Goal: Navigation & Orientation: Find specific page/section

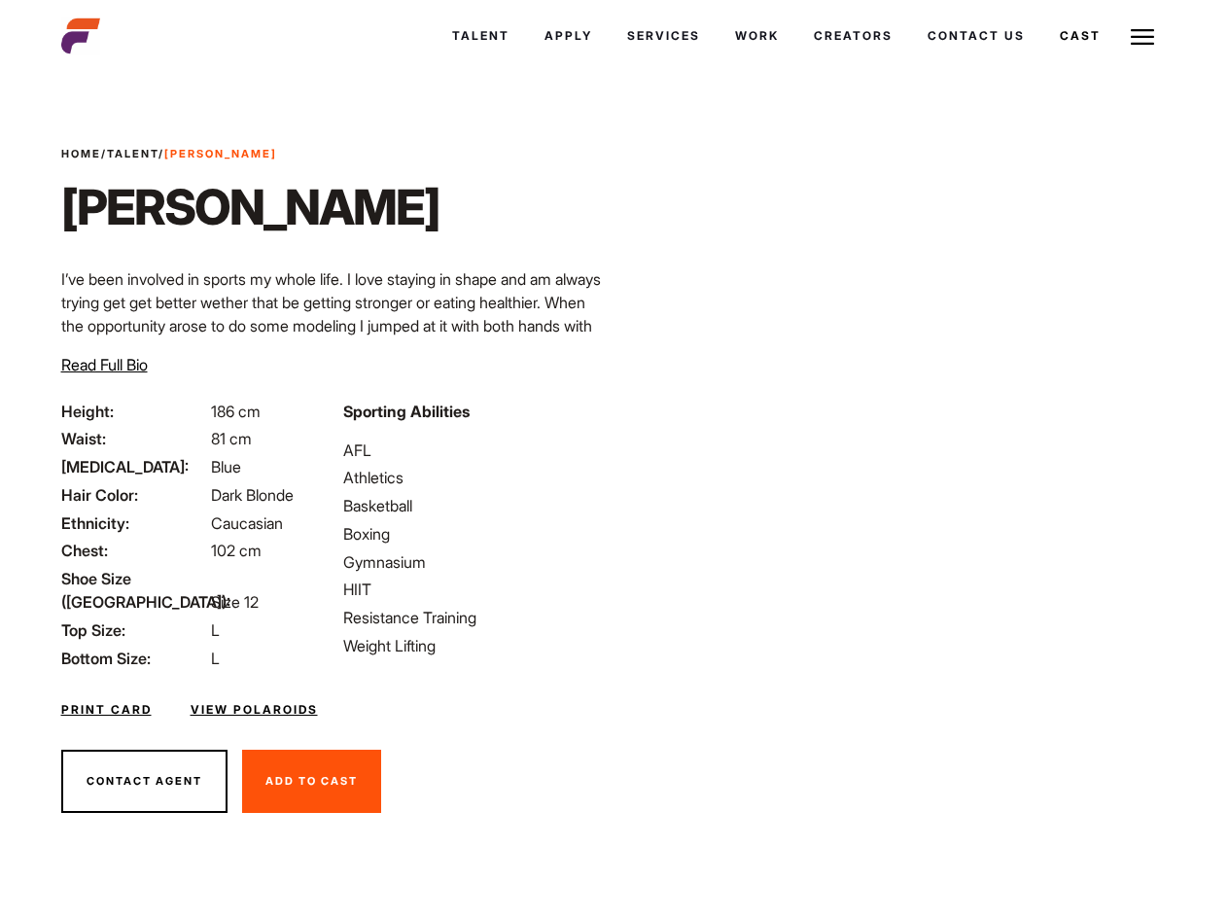
click at [1042, 62] on link "Cast" at bounding box center [1080, 36] width 76 height 53
click at [0, 0] on link "Casted Talent" at bounding box center [0, 0] width 0 height 0
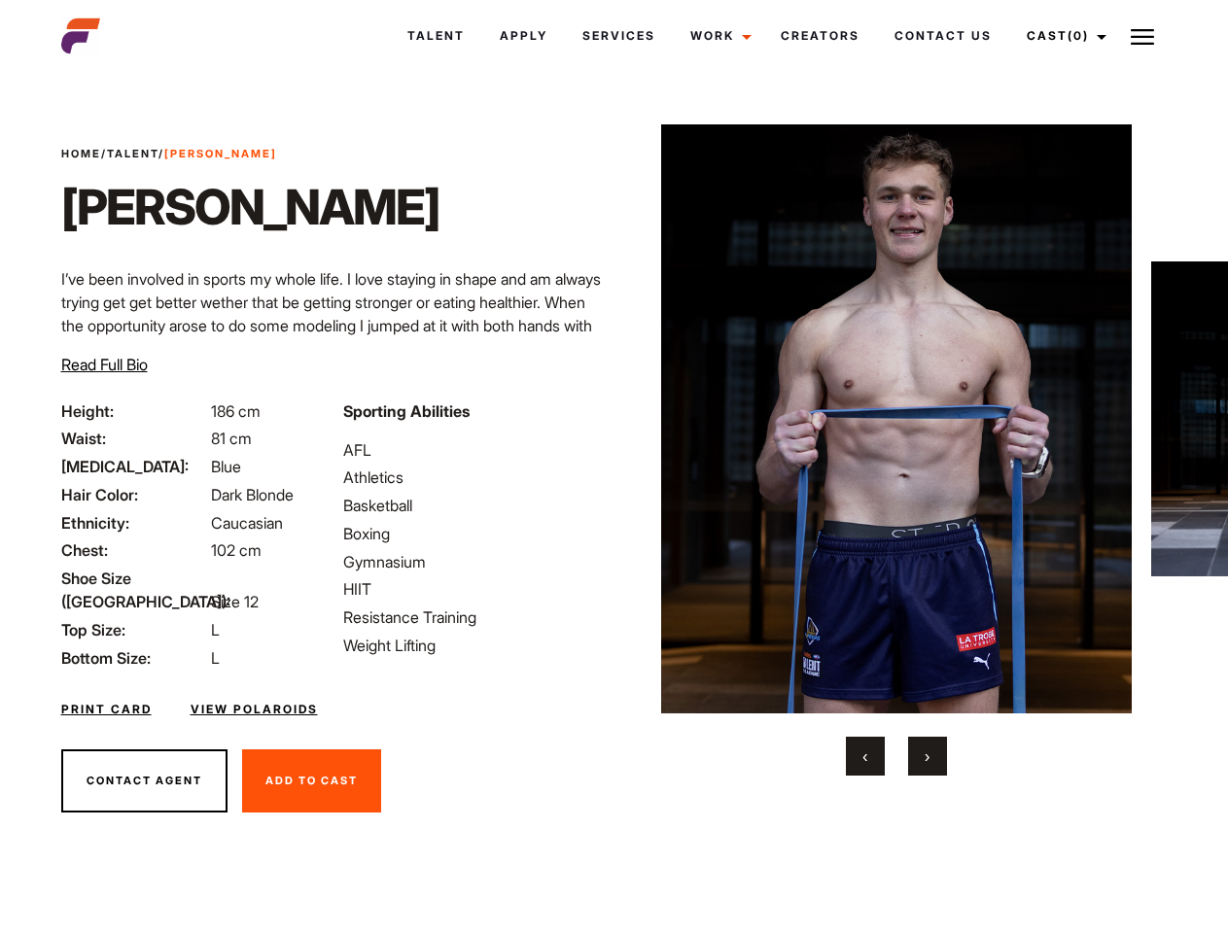
click at [1061, 36] on link "Cast (0)" at bounding box center [1063, 36] width 109 height 53
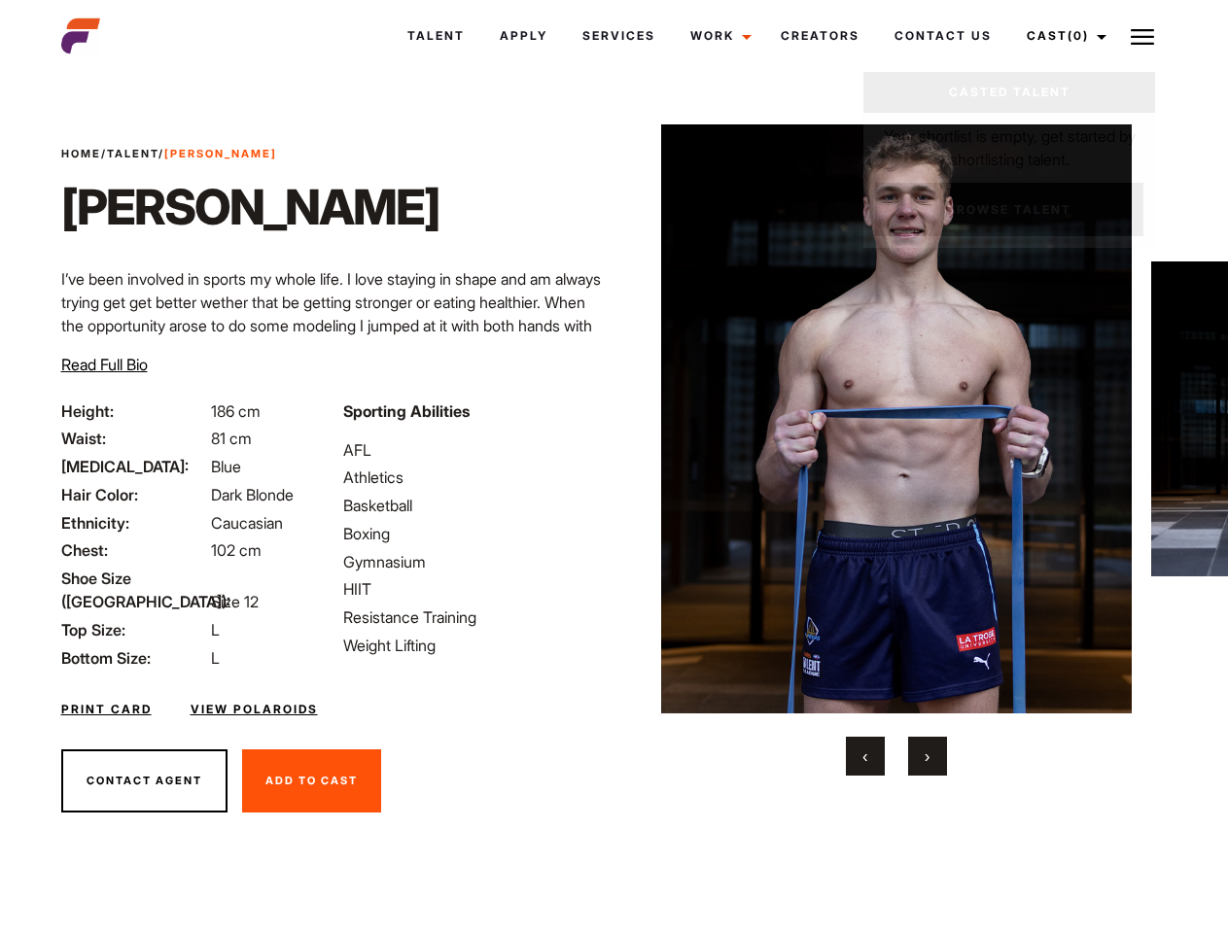
click at [1142, 36] on img at bounding box center [1142, 36] width 23 height 23
click at [895, 450] on img at bounding box center [897, 418] width 472 height 589
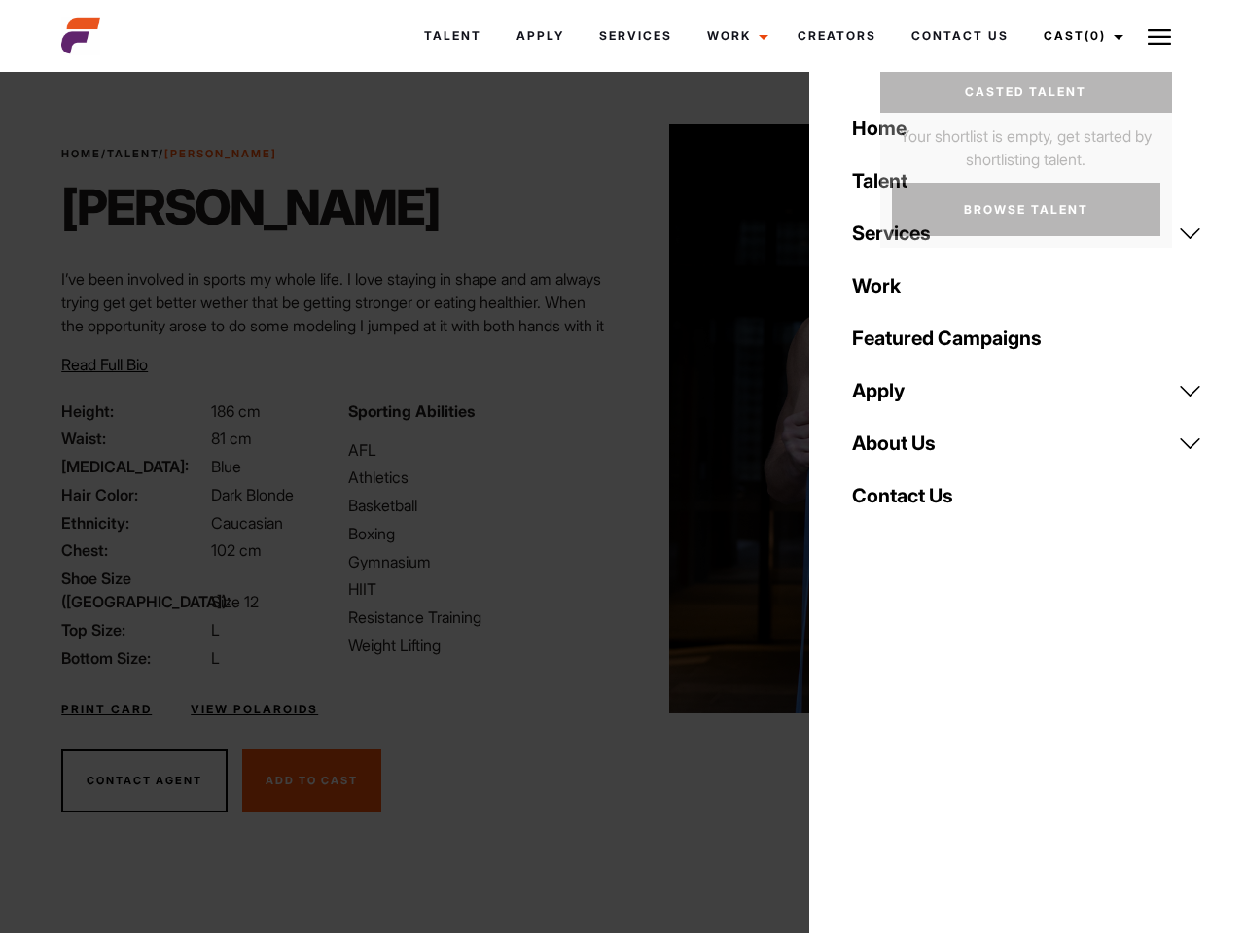
click at [614, 419] on div "Sporting Abilities AFL Athletics Basketball Boxing Gymnasium HIIT Resistance Tr…" at bounding box center [479, 535] width 286 height 270
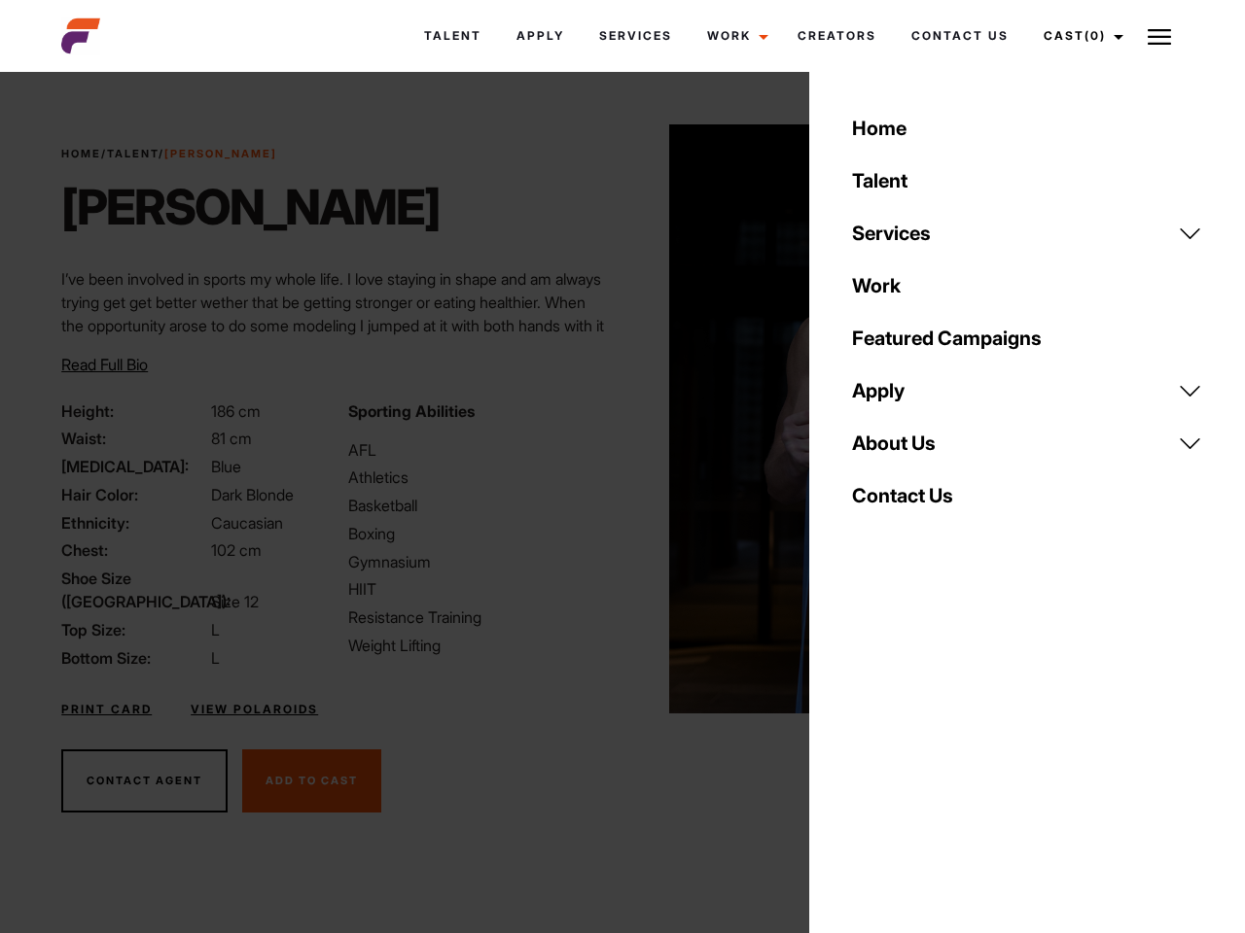
click at [865, 756] on div "Home Talent Services Talent Casting Photography Videography Creative Hair and M…" at bounding box center [1027, 466] width 436 height 933
click at [928, 756] on div "Home Talent Services Talent Casting Photography Videography Creative Hair and M…" at bounding box center [1027, 466] width 436 height 933
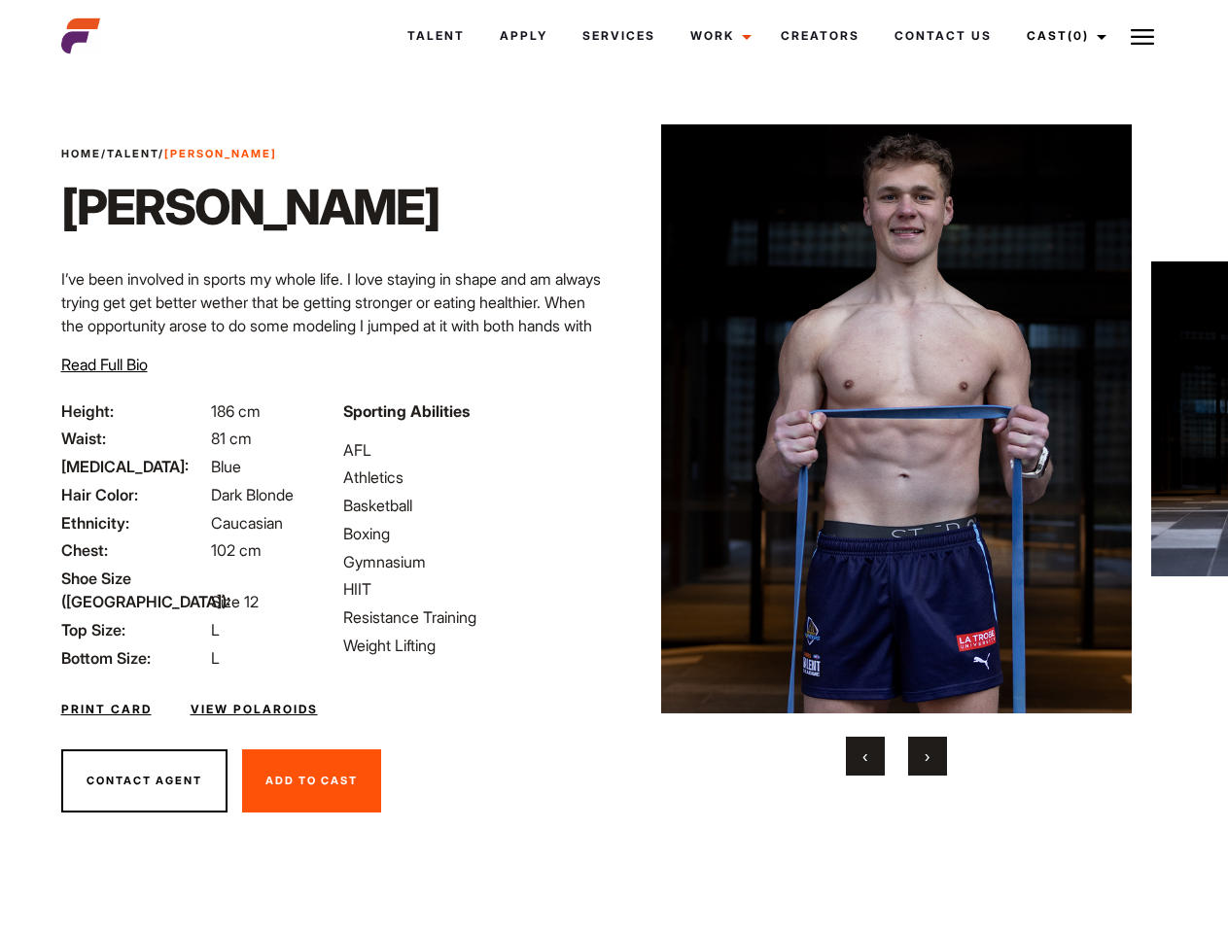
click at [1061, 36] on link "Cast (0)" at bounding box center [1063, 36] width 109 height 53
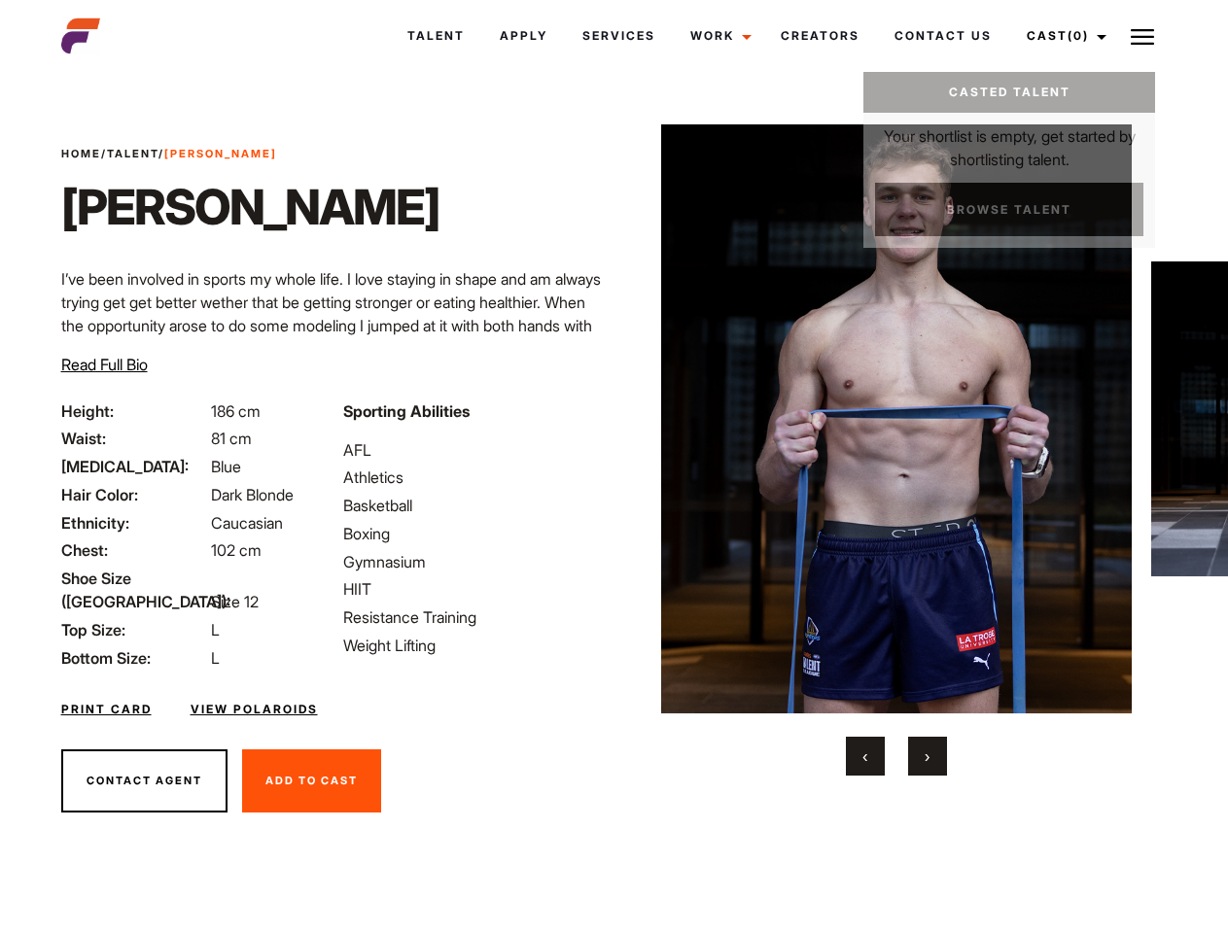
click at [1142, 36] on img at bounding box center [1142, 36] width 23 height 23
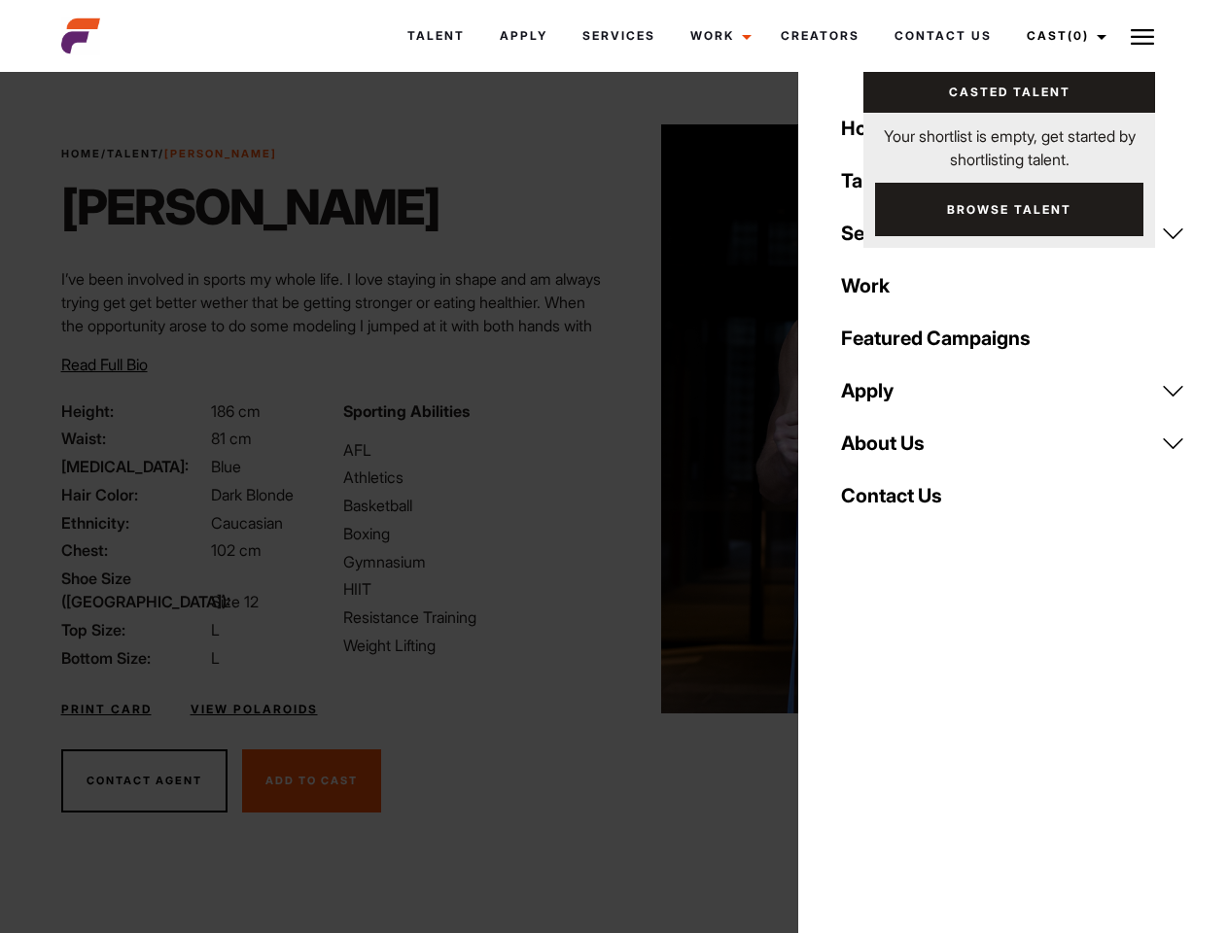
click at [895, 450] on img at bounding box center [897, 418] width 472 height 589
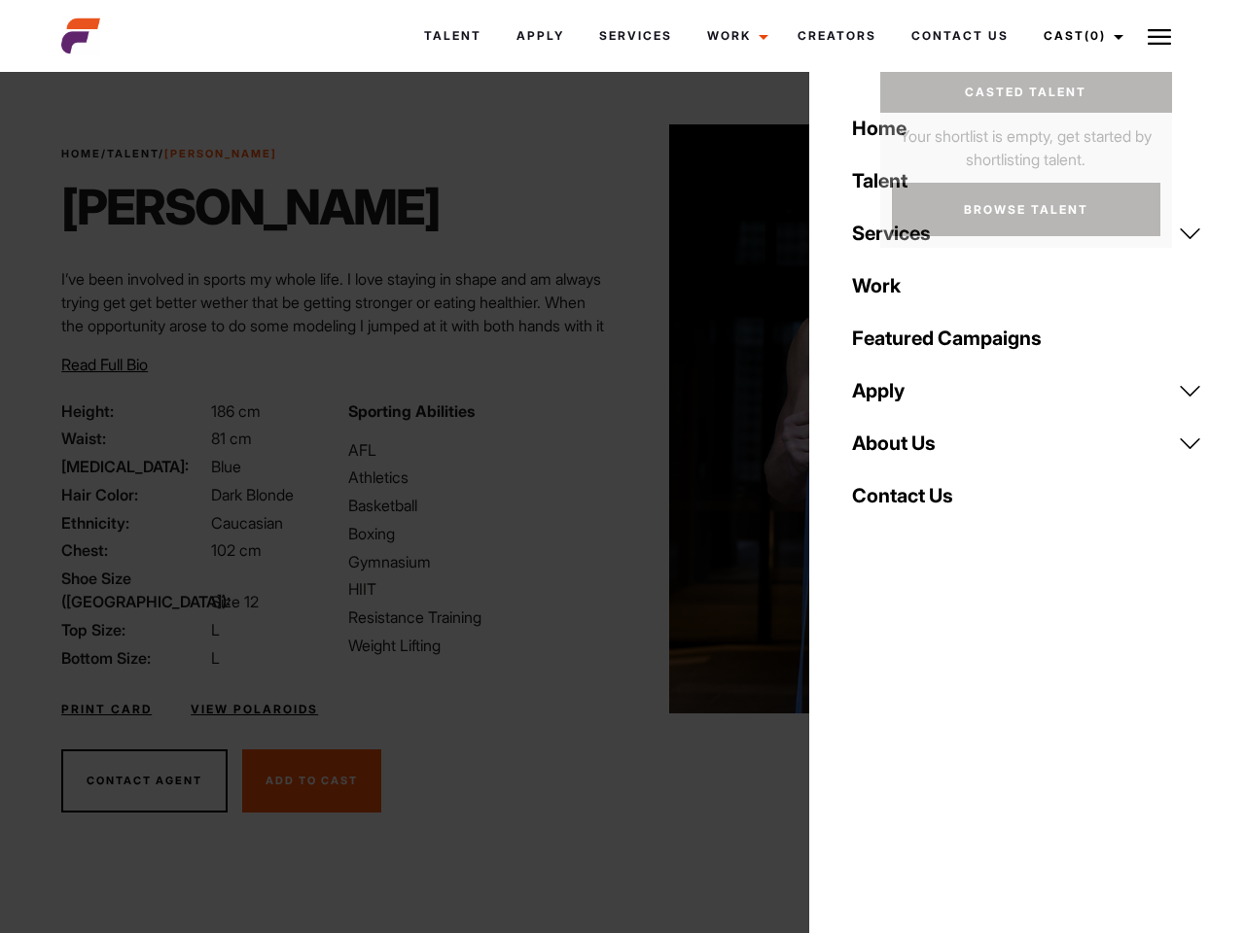
click at [614, 419] on div "Sporting Abilities AFL Athletics Basketball Boxing Gymnasium HIIT Resistance Tr…" at bounding box center [479, 535] width 286 height 270
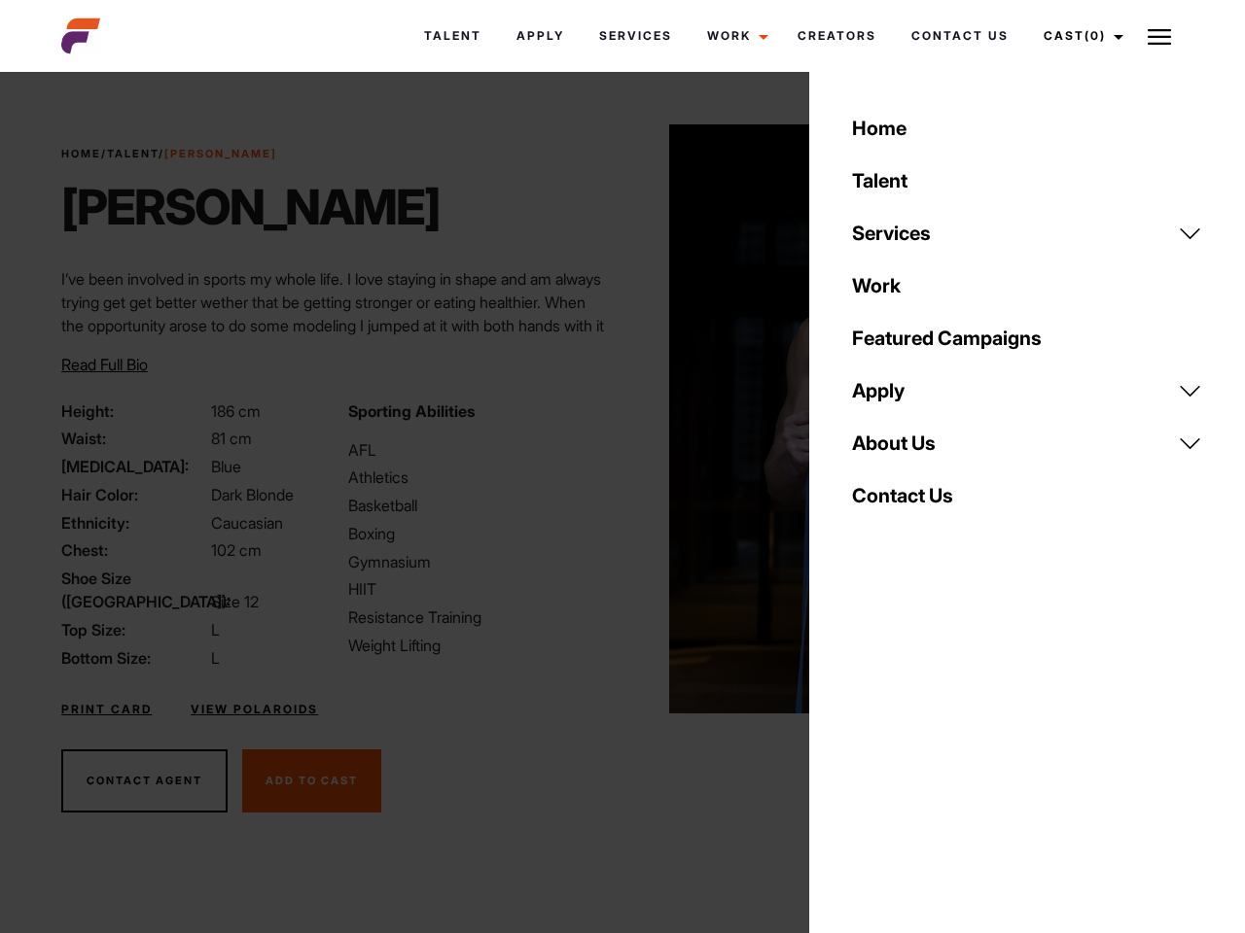
click at [865, 756] on div "Home Talent Services Talent Casting Photography Videography Creative Hair and M…" at bounding box center [1027, 466] width 436 height 933
click at [928, 756] on div "Home Talent Services Talent Casting Photography Videography Creative Hair and M…" at bounding box center [1027, 466] width 436 height 933
